Goal: Check status: Check status

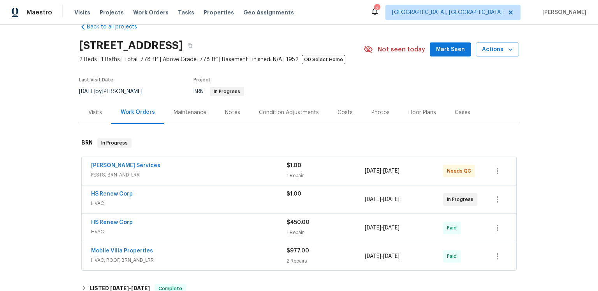
scroll to position [102, 0]
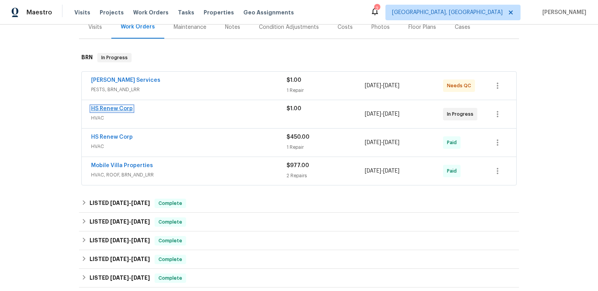
click at [123, 111] on link "HS Renew Corp" at bounding box center [112, 108] width 42 height 5
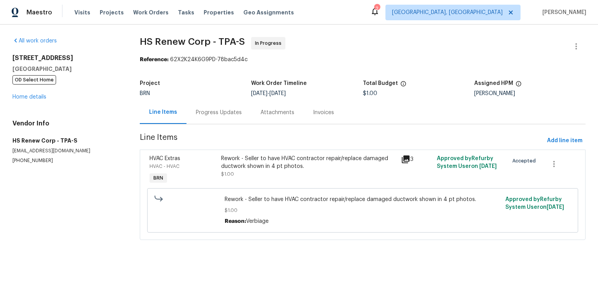
scroll to position [11, 0]
click at [239, 115] on div "Progress Updates" at bounding box center [219, 113] width 46 height 8
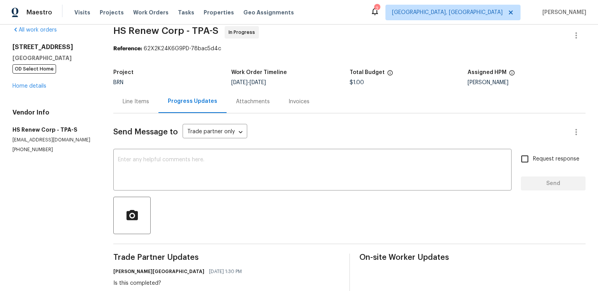
scroll to position [239, 0]
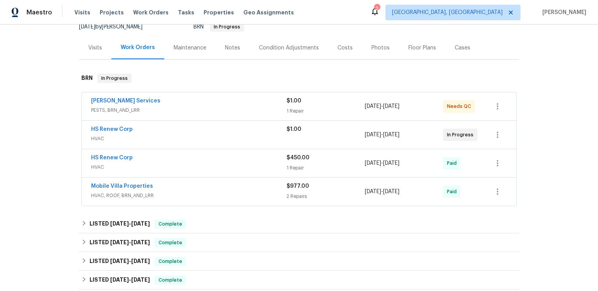
scroll to position [90, 0]
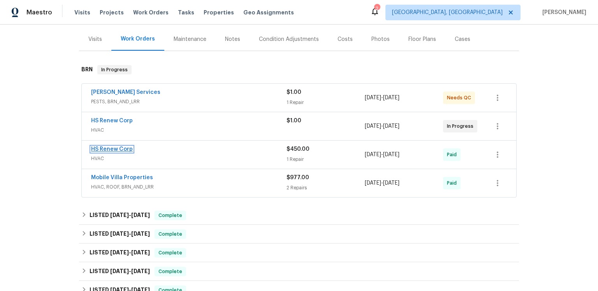
click at [130, 152] on link "HS Renew Corp" at bounding box center [112, 148] width 42 height 5
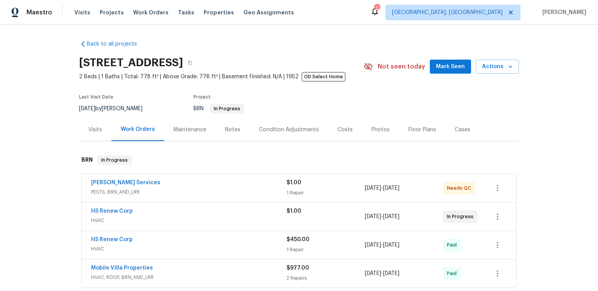
scroll to position [144, 0]
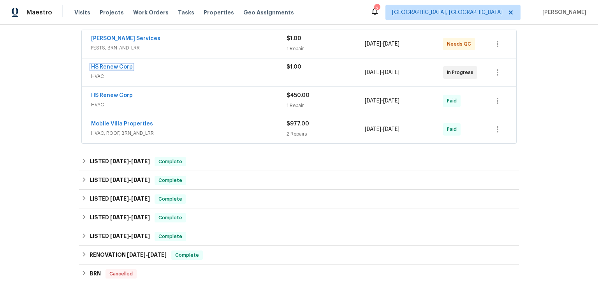
click at [133, 70] on link "HS Renew Corp" at bounding box center [112, 66] width 42 height 5
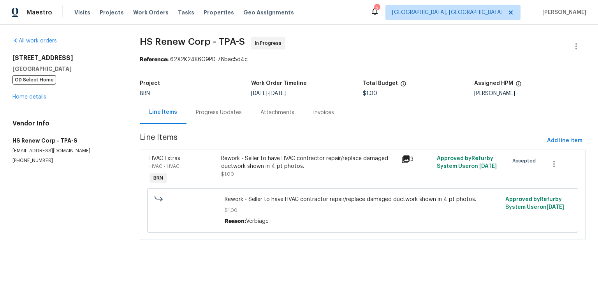
click at [404, 164] on icon at bounding box center [405, 159] width 9 height 9
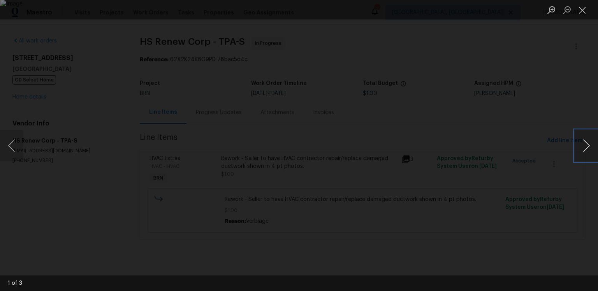
click at [577, 151] on button "Next image" at bounding box center [586, 145] width 23 height 31
click at [581, 10] on button "Close lightbox" at bounding box center [583, 10] width 16 height 14
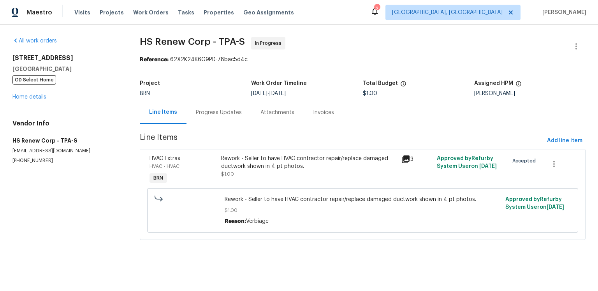
click at [517, 188] on div "Accepted" at bounding box center [524, 170] width 36 height 36
